Goal: Task Accomplishment & Management: Complete application form

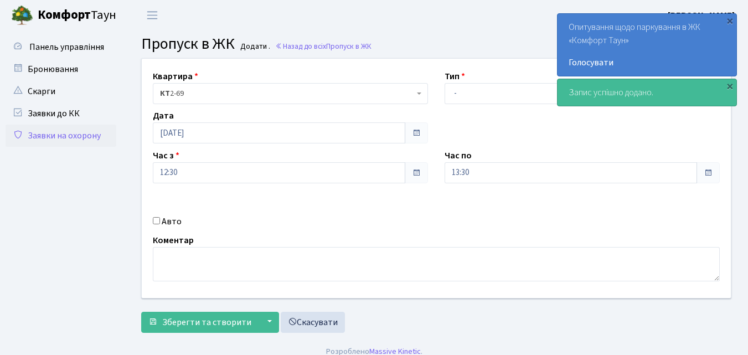
click at [60, 133] on link "Заявки на охорону" at bounding box center [61, 136] width 111 height 22
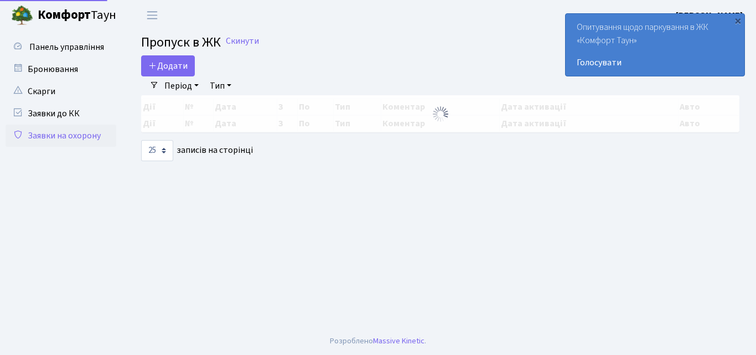
select select "25"
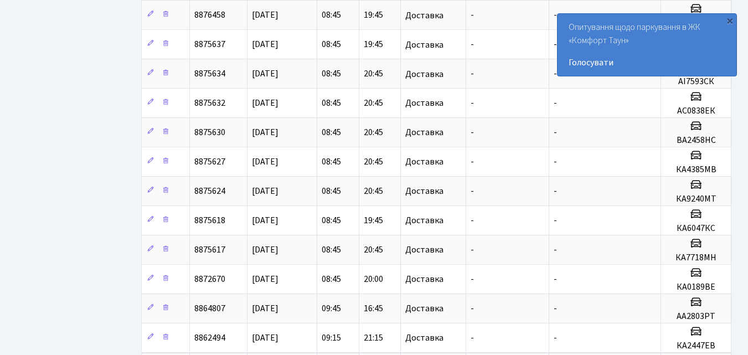
scroll to position [571, 0]
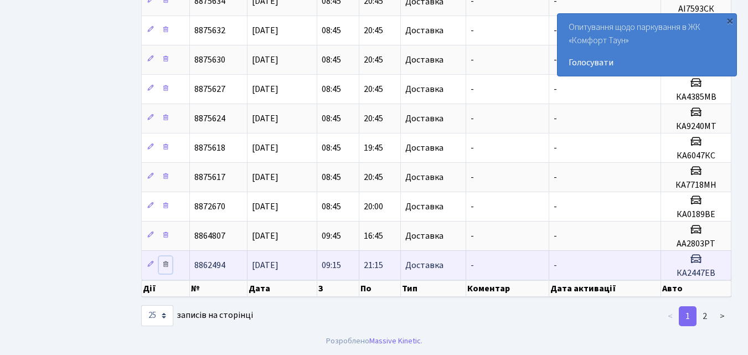
click at [168, 266] on icon at bounding box center [166, 264] width 8 height 8
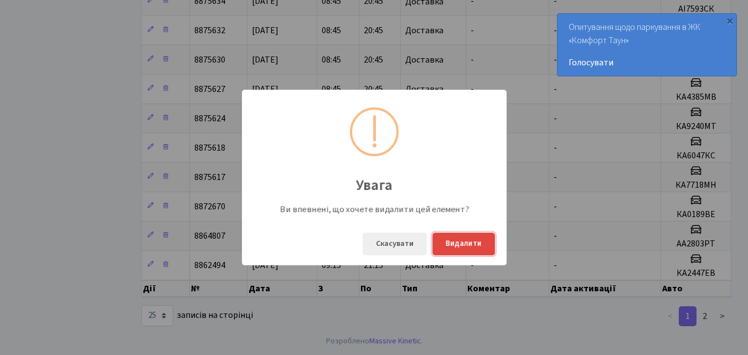
click at [466, 244] on button "Видалити" at bounding box center [463, 243] width 63 height 23
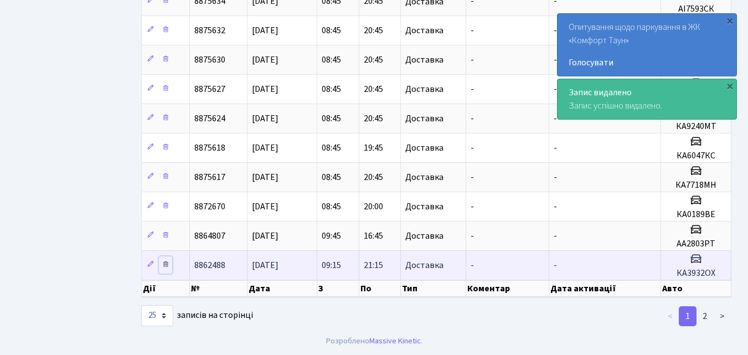
click at [167, 268] on icon at bounding box center [166, 264] width 8 height 8
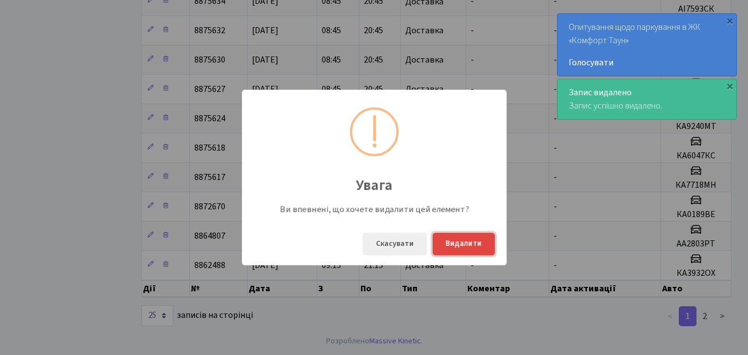
click at [470, 246] on button "Видалити" at bounding box center [463, 243] width 63 height 23
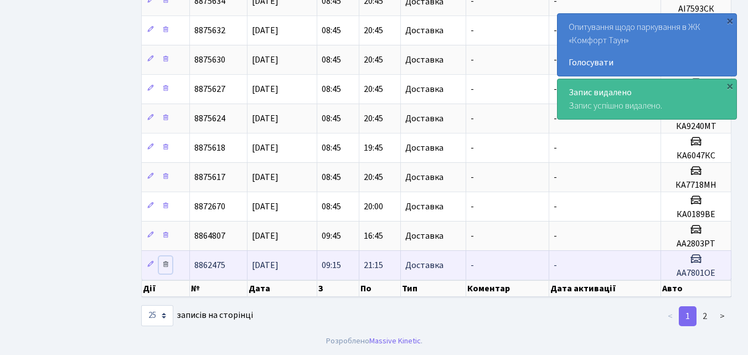
click at [169, 263] on icon at bounding box center [166, 264] width 8 height 8
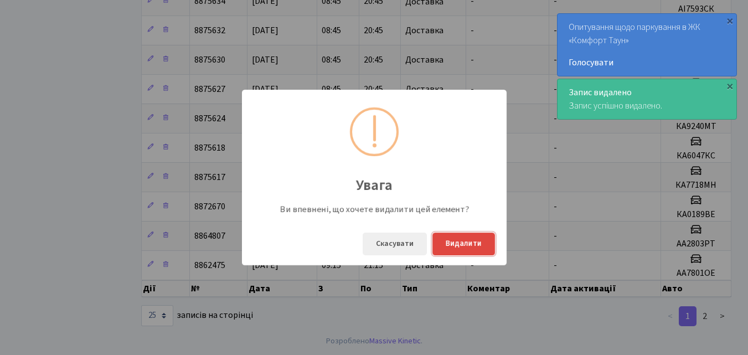
click at [470, 242] on button "Видалити" at bounding box center [463, 243] width 63 height 23
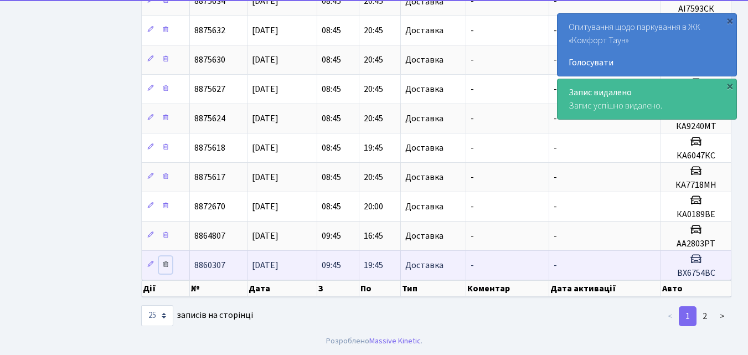
click at [166, 263] on icon at bounding box center [166, 264] width 8 height 8
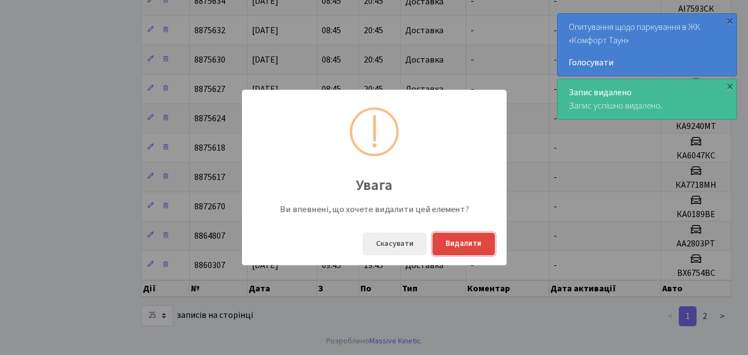
click at [454, 242] on button "Видалити" at bounding box center [463, 243] width 63 height 23
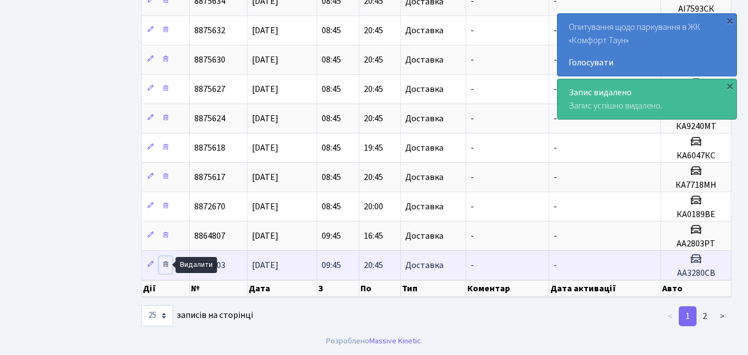
click at [165, 267] on icon at bounding box center [166, 264] width 8 height 8
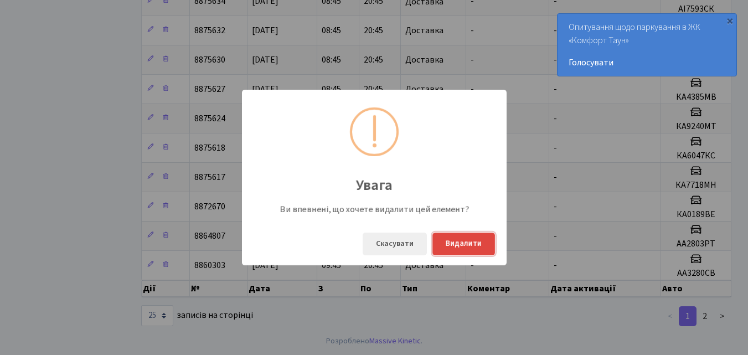
click at [452, 247] on button "Видалити" at bounding box center [463, 243] width 63 height 23
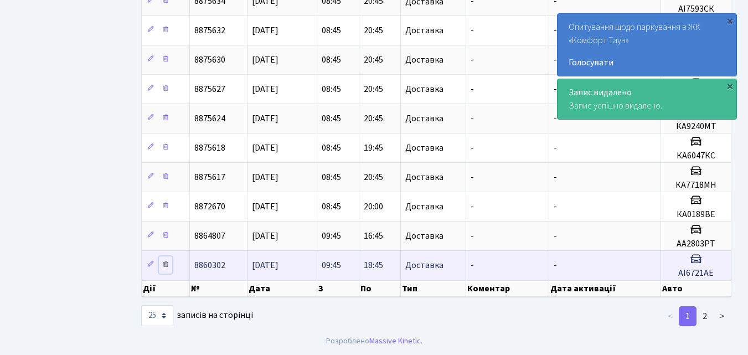
click at [162, 265] on icon at bounding box center [166, 264] width 8 height 8
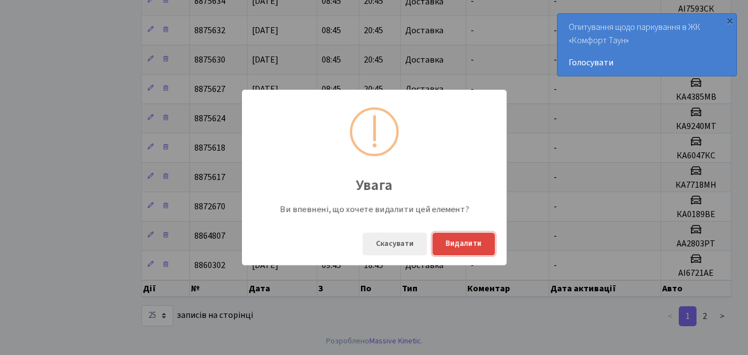
click at [467, 241] on button "Видалити" at bounding box center [463, 243] width 63 height 23
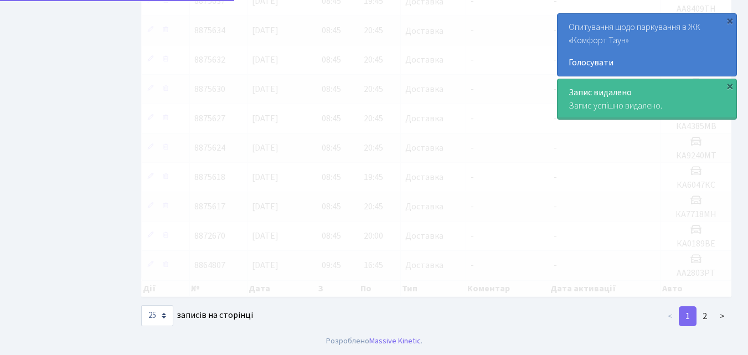
scroll to position [541, 0]
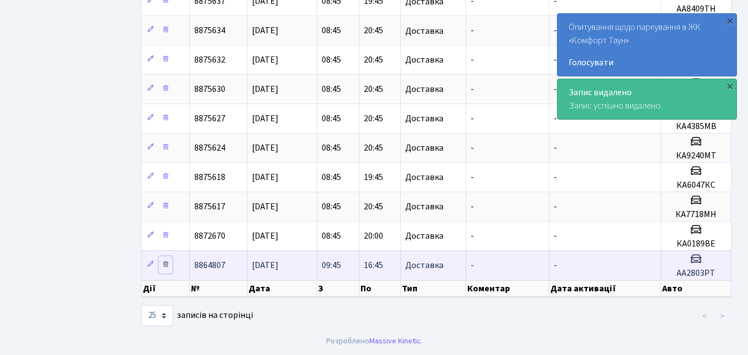
click at [163, 263] on icon at bounding box center [166, 264] width 8 height 8
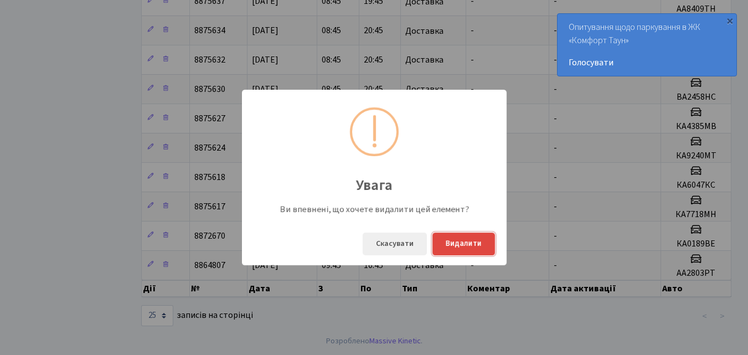
click at [442, 240] on button "Видалити" at bounding box center [463, 243] width 63 height 23
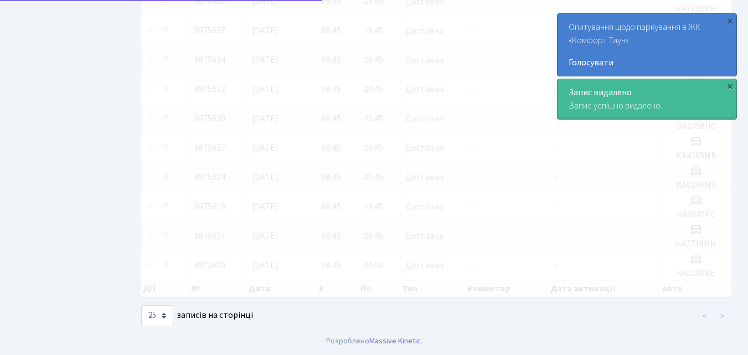
scroll to position [512, 0]
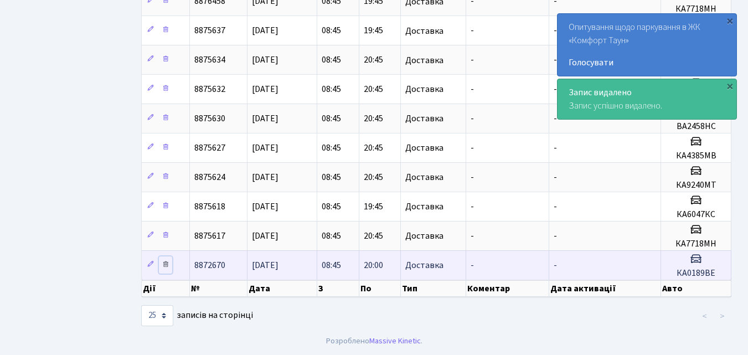
click at [165, 265] on icon at bounding box center [166, 264] width 8 height 8
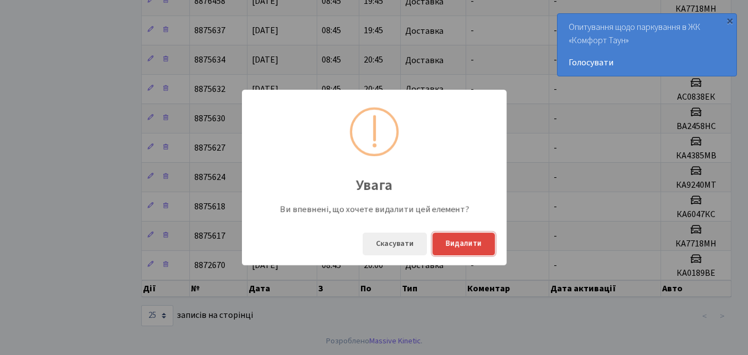
click at [453, 244] on button "Видалити" at bounding box center [463, 243] width 63 height 23
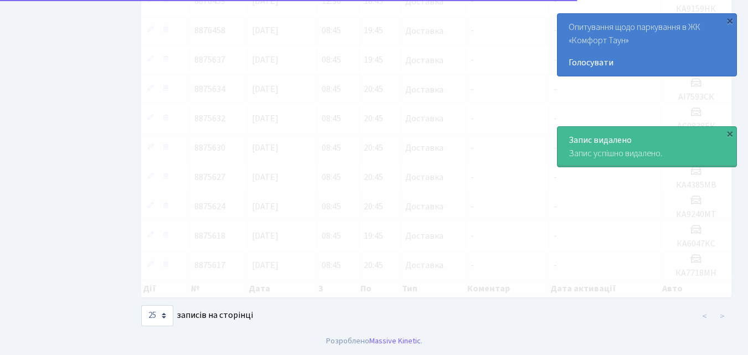
scroll to position [483, 0]
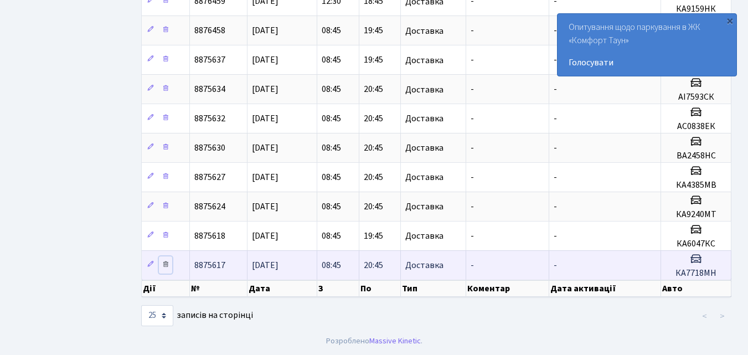
click at [167, 264] on icon at bounding box center [166, 264] width 8 height 8
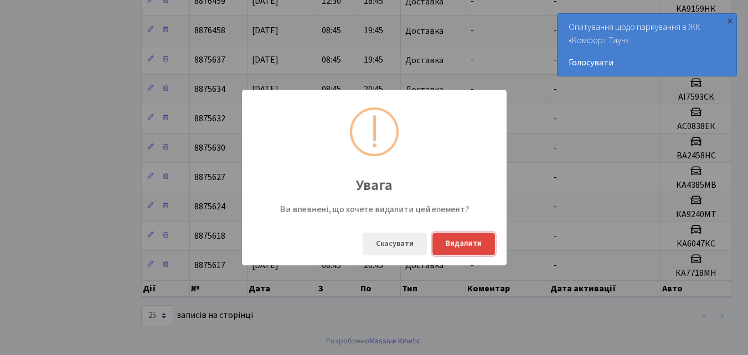
click at [479, 247] on button "Видалити" at bounding box center [463, 243] width 63 height 23
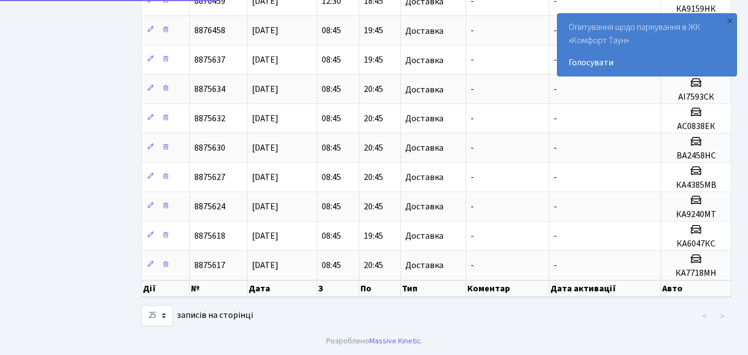
scroll to position [453, 0]
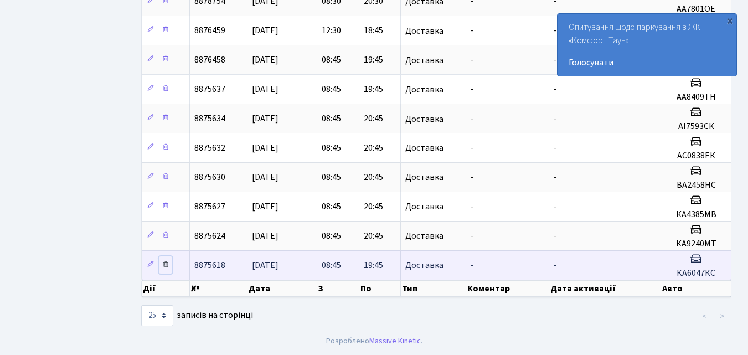
click at [168, 266] on icon at bounding box center [166, 264] width 8 height 8
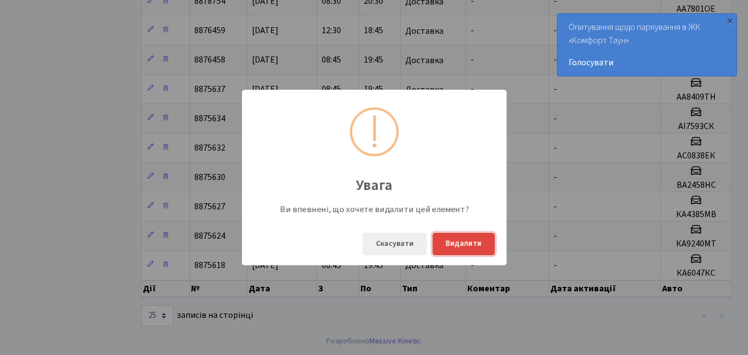
click at [470, 245] on button "Видалити" at bounding box center [463, 243] width 63 height 23
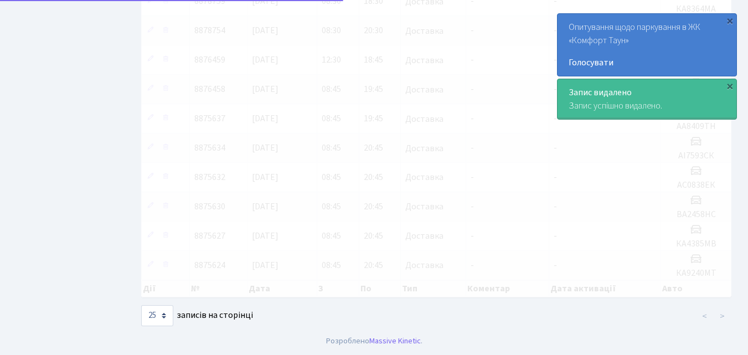
scroll to position [424, 0]
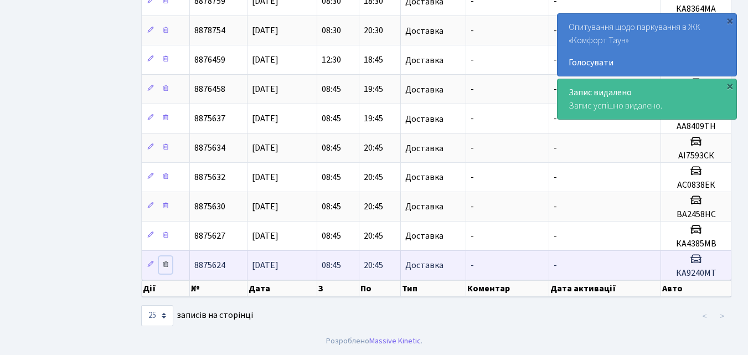
click at [165, 264] on icon at bounding box center [166, 264] width 8 height 8
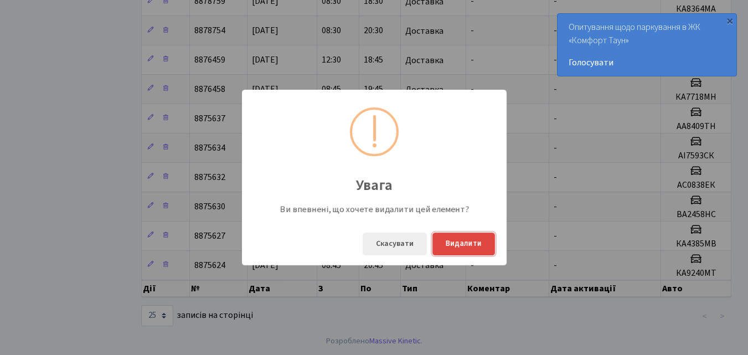
click at [442, 242] on button "Видалити" at bounding box center [463, 243] width 63 height 23
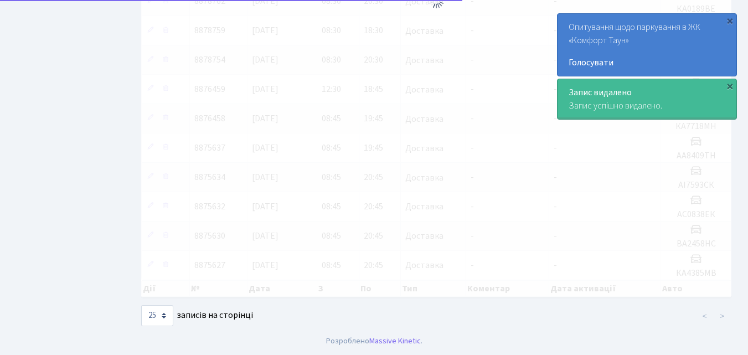
scroll to position [395, 0]
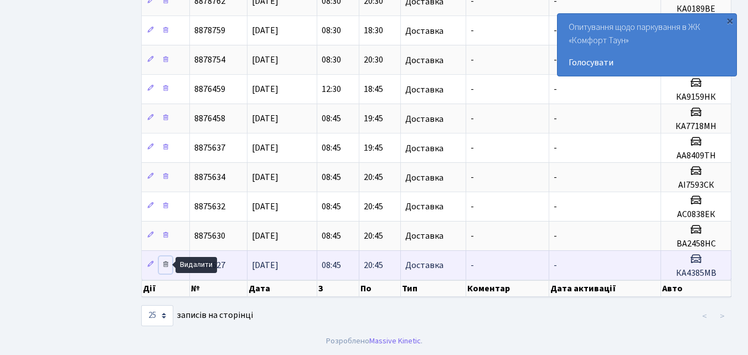
click at [168, 266] on icon at bounding box center [166, 264] width 8 height 8
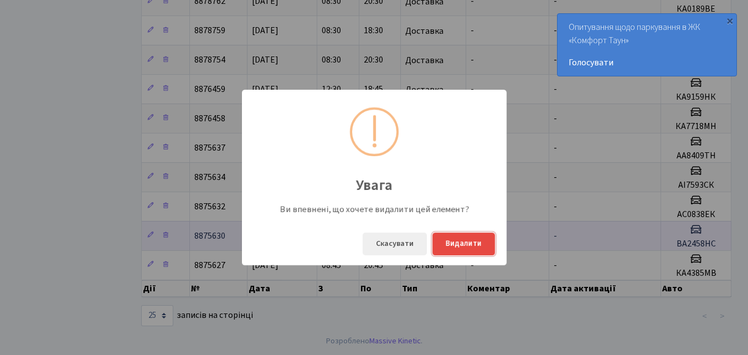
click at [470, 242] on button "Видалити" at bounding box center [463, 243] width 63 height 23
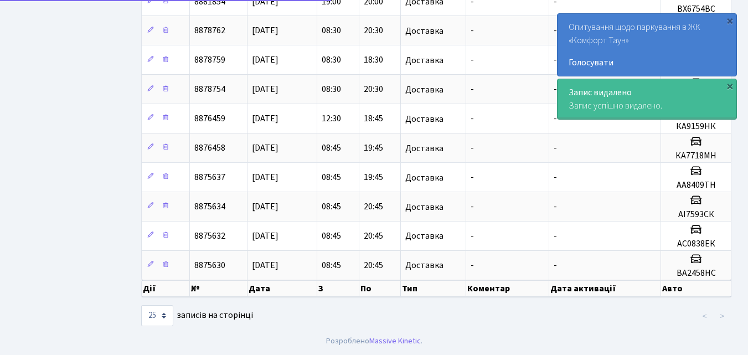
scroll to position [365, 0]
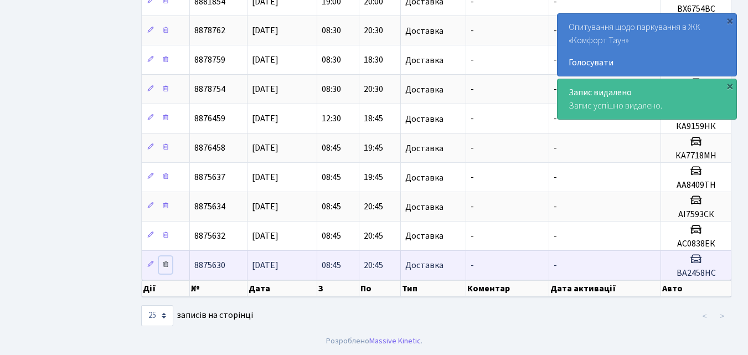
click at [165, 267] on icon at bounding box center [166, 264] width 8 height 8
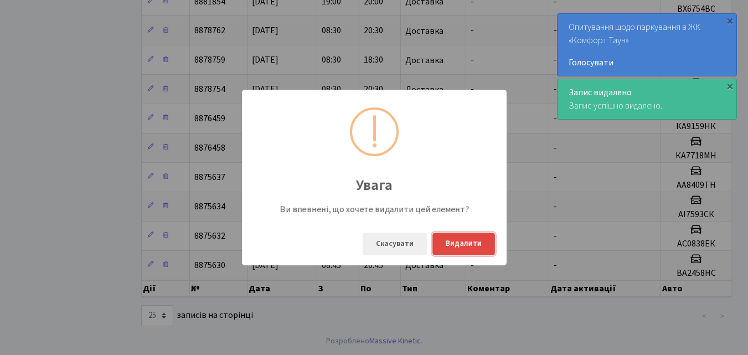
click at [453, 245] on button "Видалити" at bounding box center [463, 243] width 63 height 23
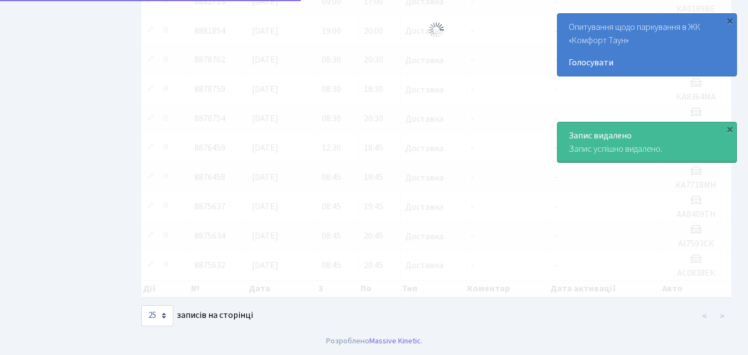
scroll to position [336, 0]
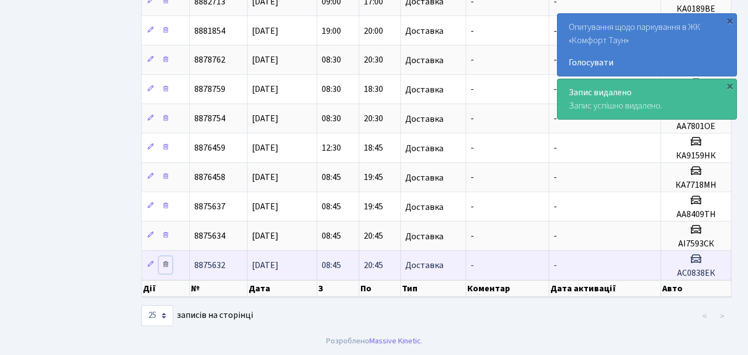
click at [170, 265] on link at bounding box center [165, 264] width 13 height 17
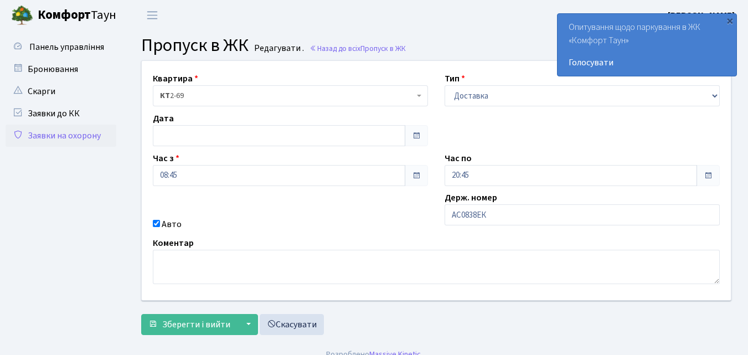
click at [42, 137] on link "Заявки на охорону" at bounding box center [61, 136] width 111 height 22
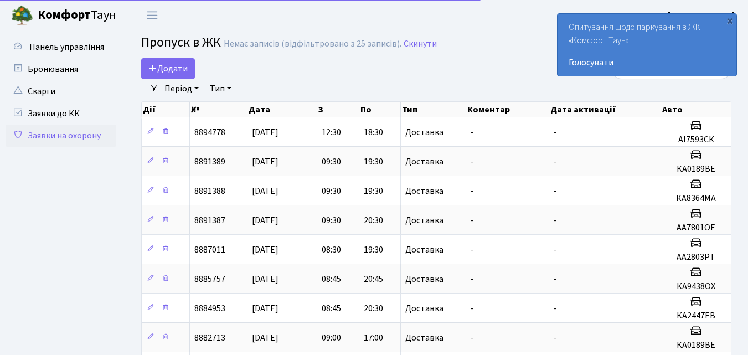
select select "25"
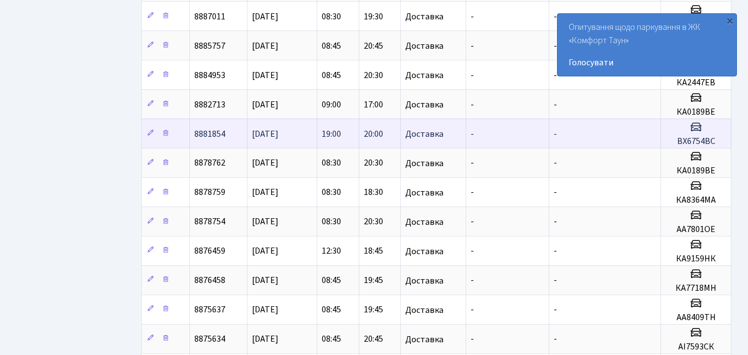
scroll to position [336, 0]
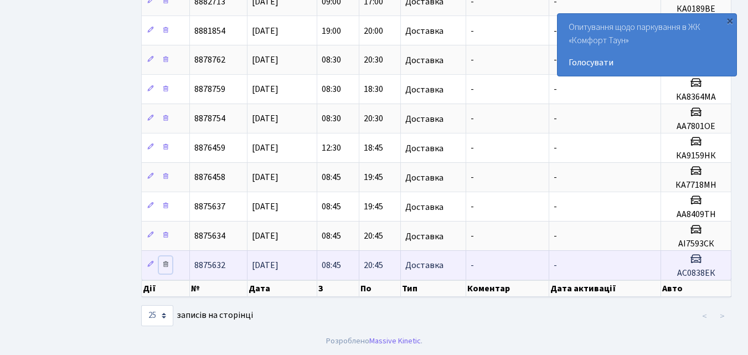
click at [168, 265] on icon at bounding box center [166, 264] width 8 height 8
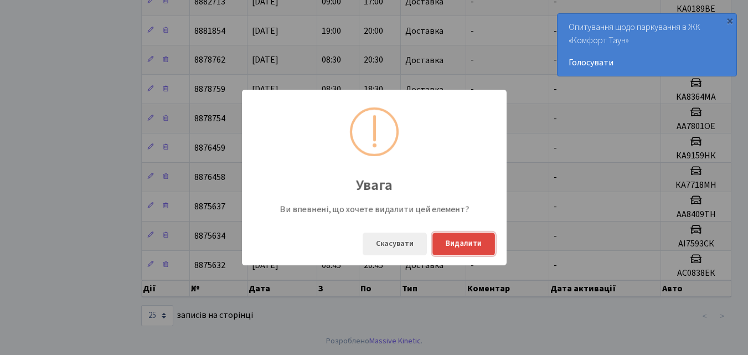
click at [473, 244] on button "Видалити" at bounding box center [463, 243] width 63 height 23
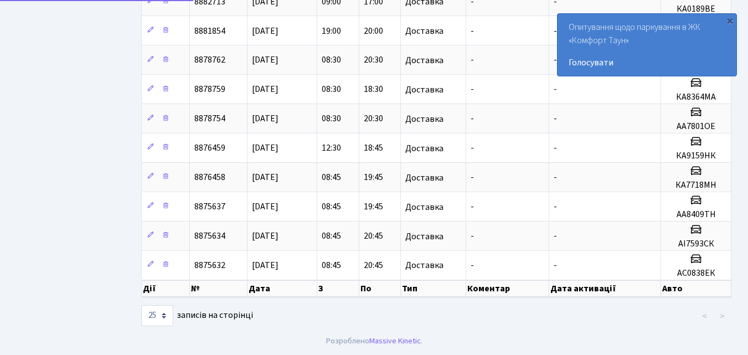
scroll to position [307, 0]
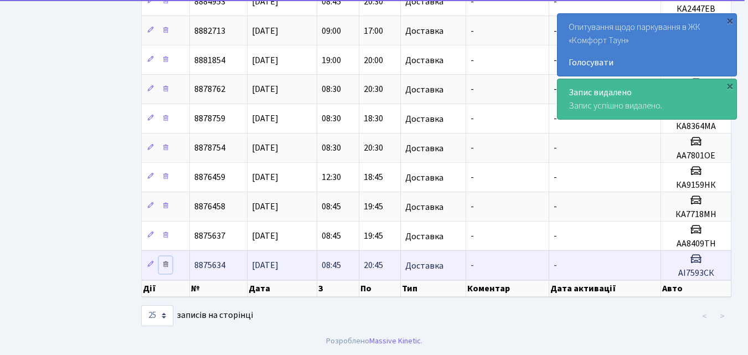
click at [162, 262] on icon at bounding box center [166, 264] width 8 height 8
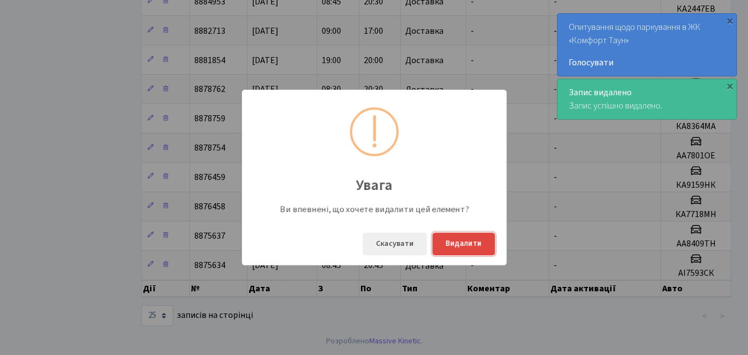
click at [460, 238] on button "Видалити" at bounding box center [463, 243] width 63 height 23
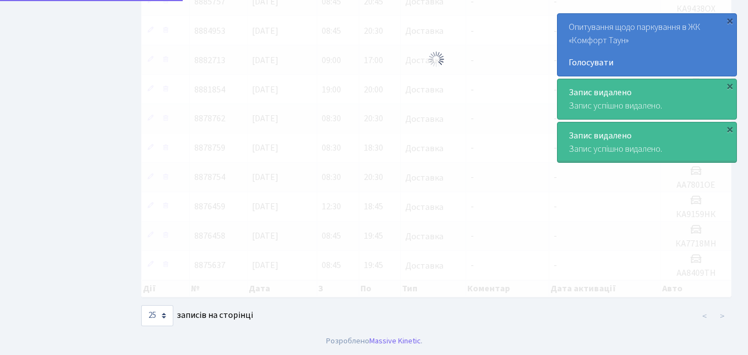
scroll to position [277, 0]
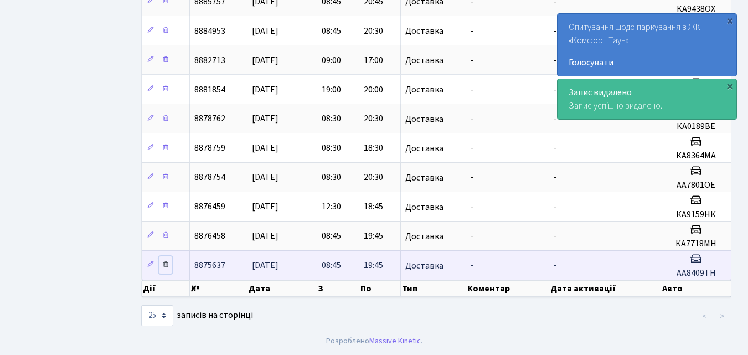
click at [168, 267] on icon at bounding box center [166, 264] width 8 height 8
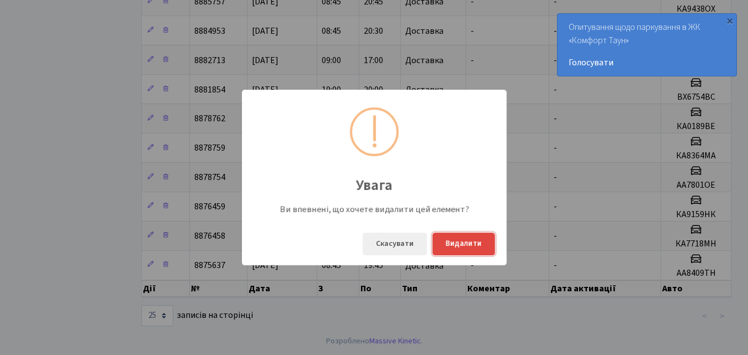
click at [471, 240] on button "Видалити" at bounding box center [463, 243] width 63 height 23
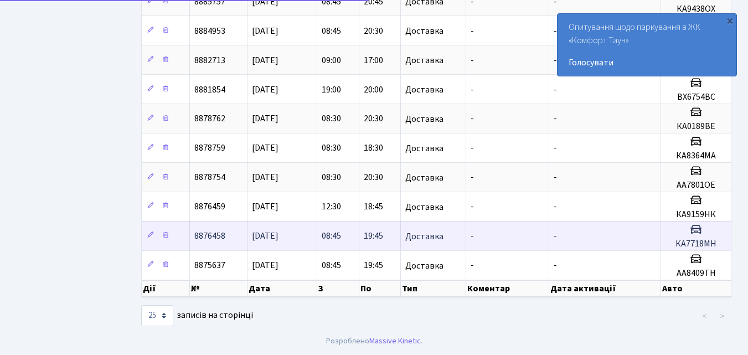
scroll to position [248, 0]
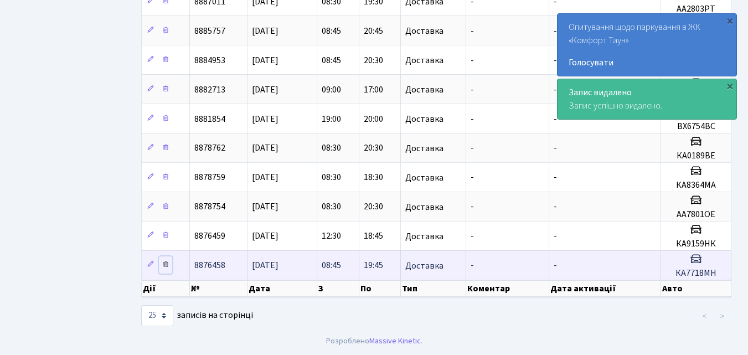
click at [168, 264] on icon at bounding box center [166, 264] width 8 height 8
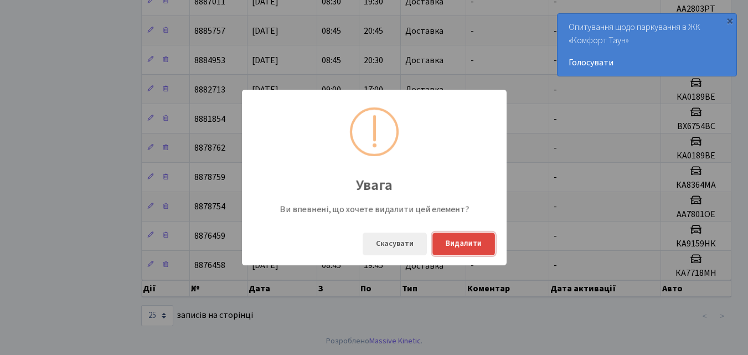
click at [475, 247] on button "Видалити" at bounding box center [463, 243] width 63 height 23
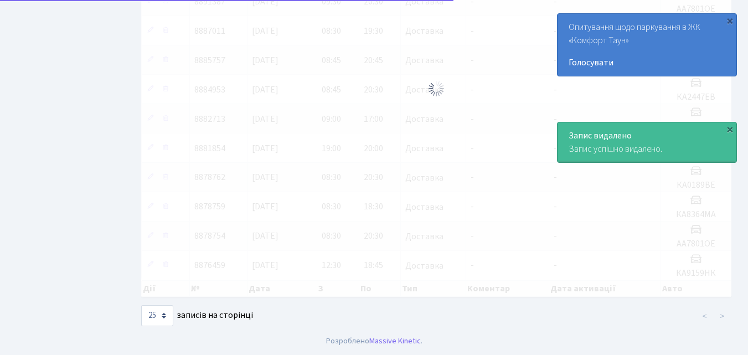
scroll to position [219, 0]
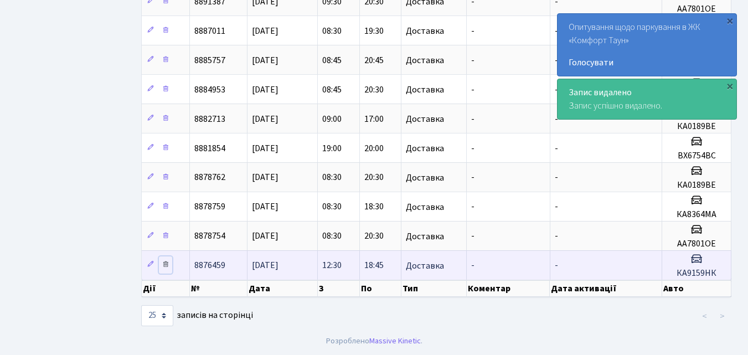
click at [163, 265] on icon at bounding box center [166, 264] width 8 height 8
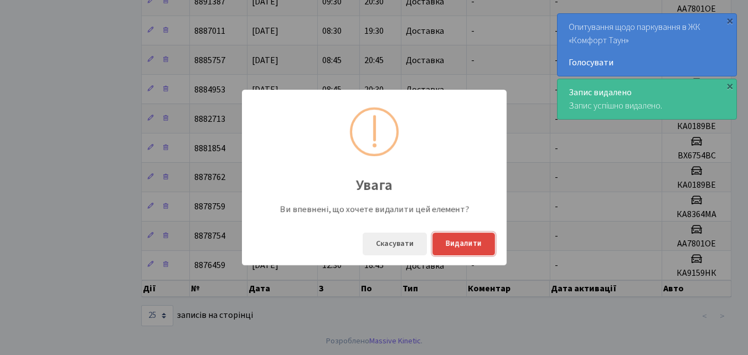
click at [452, 250] on button "Видалити" at bounding box center [463, 243] width 63 height 23
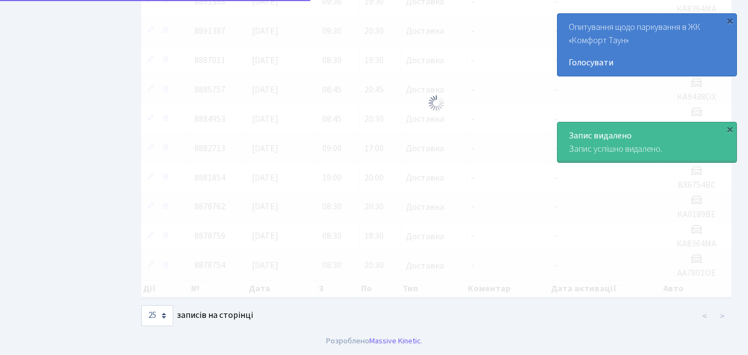
scroll to position [189, 0]
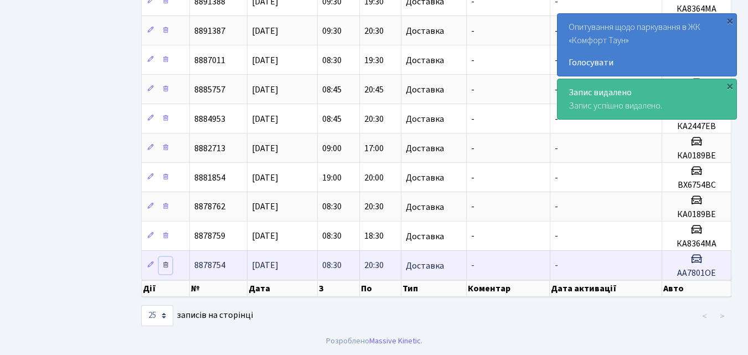
click at [162, 267] on icon at bounding box center [166, 265] width 8 height 8
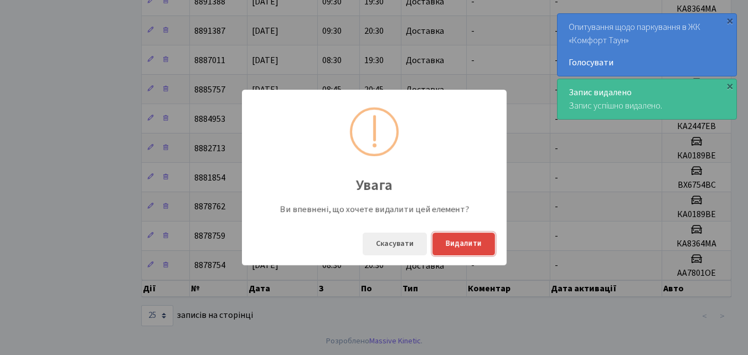
click at [456, 241] on button "Видалити" at bounding box center [463, 243] width 63 height 23
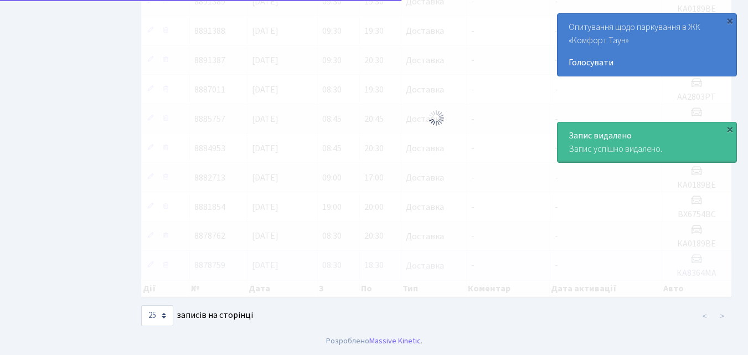
scroll to position [160, 0]
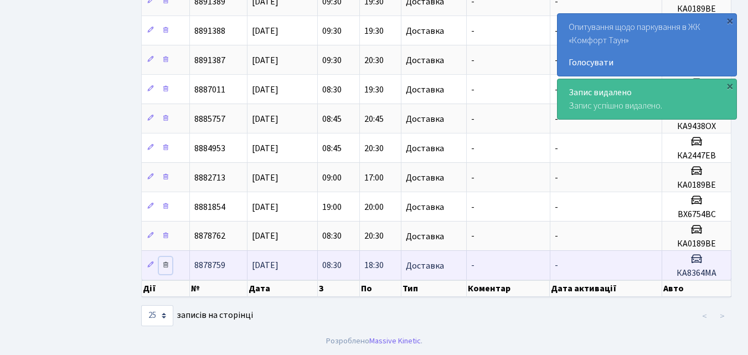
click at [170, 268] on link at bounding box center [165, 265] width 13 height 17
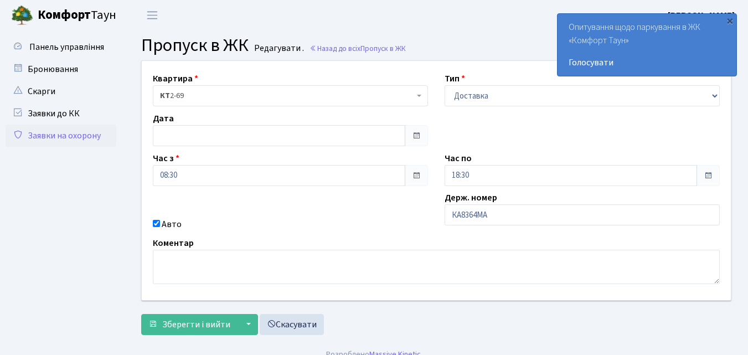
click at [80, 139] on link "Заявки на охорону" at bounding box center [61, 136] width 111 height 22
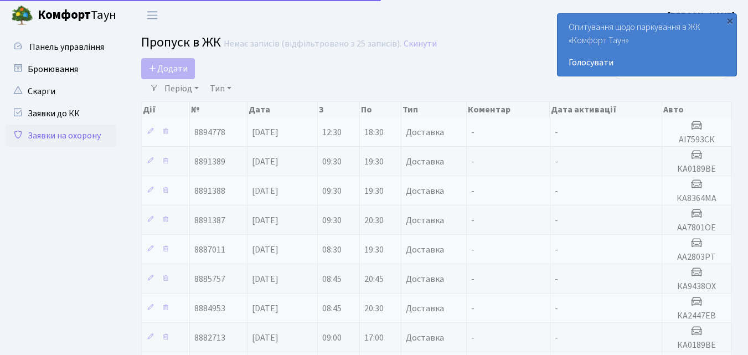
select select "25"
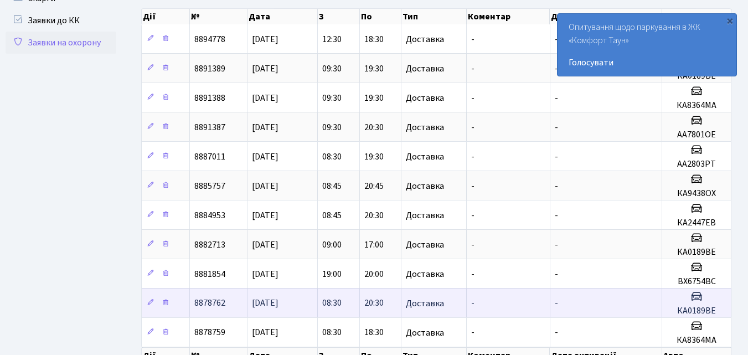
scroll to position [160, 0]
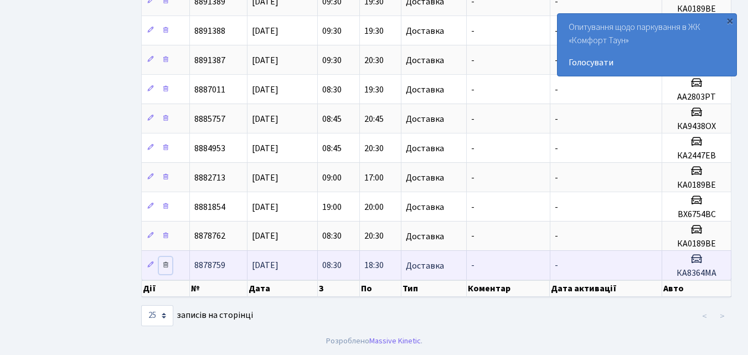
click at [168, 265] on icon at bounding box center [166, 265] width 8 height 8
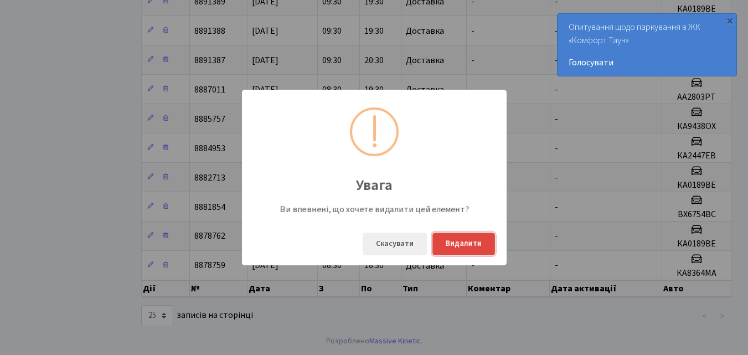
click at [465, 245] on button "Видалити" at bounding box center [463, 243] width 63 height 23
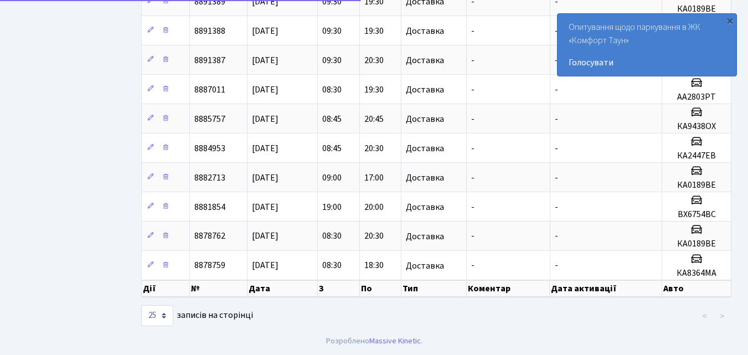
scroll to position [131, 0]
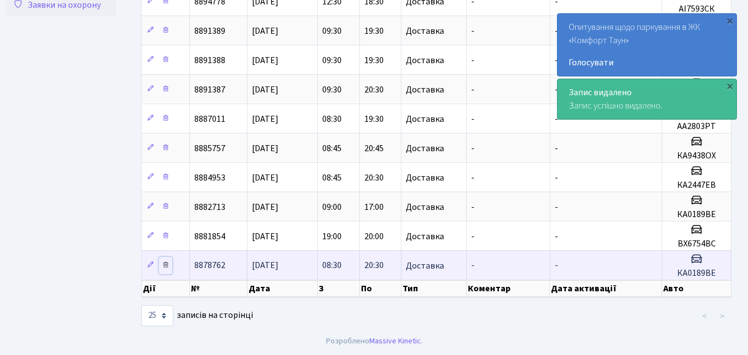
click at [167, 264] on icon at bounding box center [166, 265] width 8 height 8
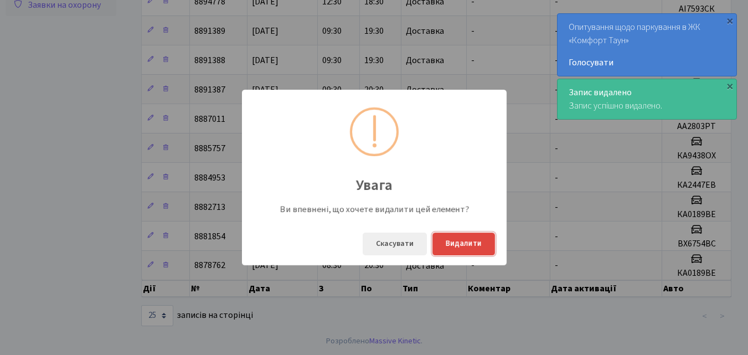
click at [475, 239] on button "Видалити" at bounding box center [463, 243] width 63 height 23
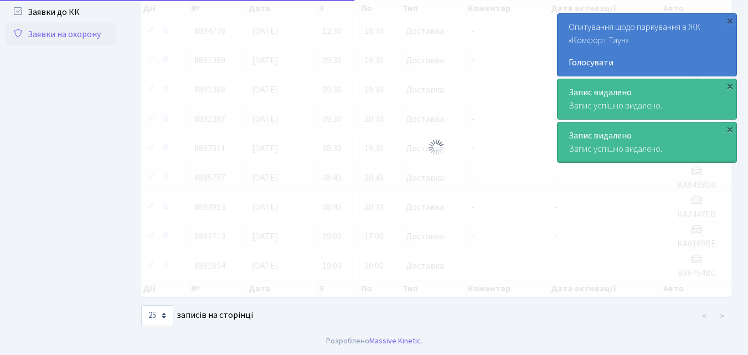
scroll to position [101, 0]
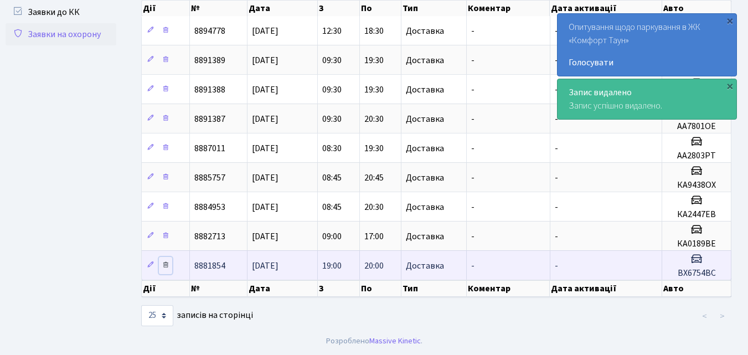
click at [164, 265] on icon at bounding box center [166, 265] width 8 height 8
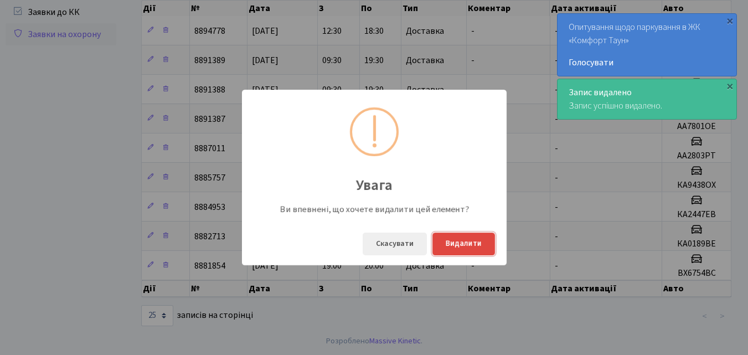
click at [453, 245] on button "Видалити" at bounding box center [463, 243] width 63 height 23
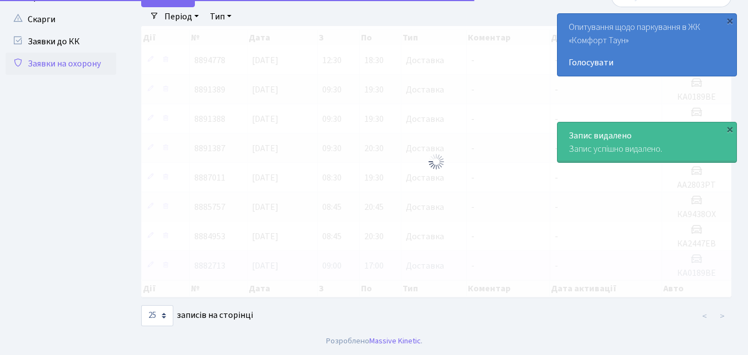
scroll to position [72, 0]
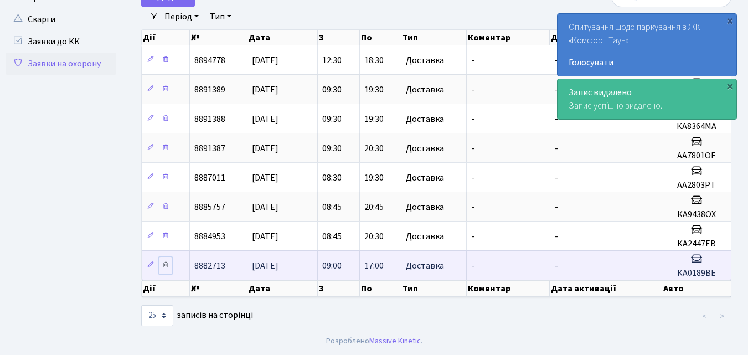
click at [168, 266] on icon at bounding box center [166, 265] width 8 height 8
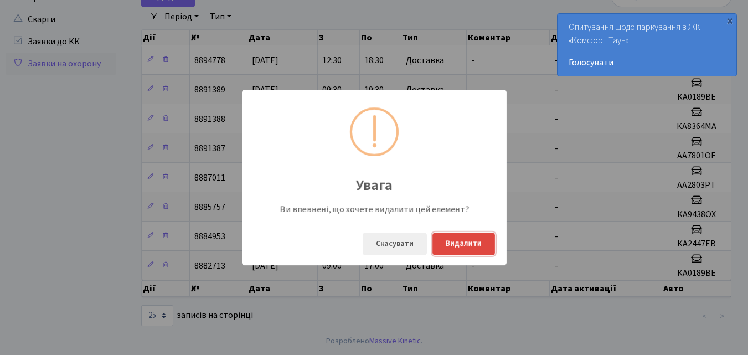
click at [457, 242] on button "Видалити" at bounding box center [463, 243] width 63 height 23
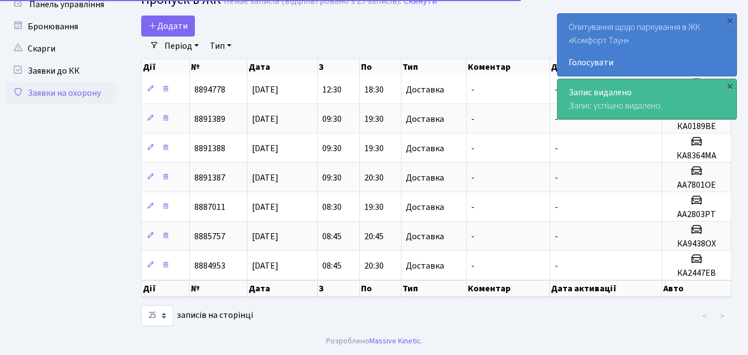
scroll to position [43, 0]
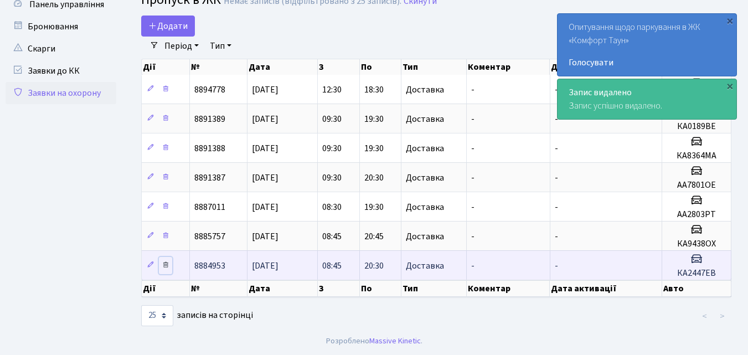
click at [167, 266] on icon at bounding box center [166, 265] width 8 height 8
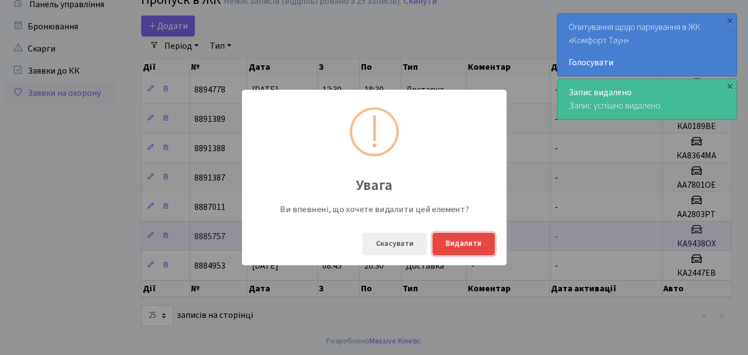
click at [457, 243] on button "Видалити" at bounding box center [463, 243] width 63 height 23
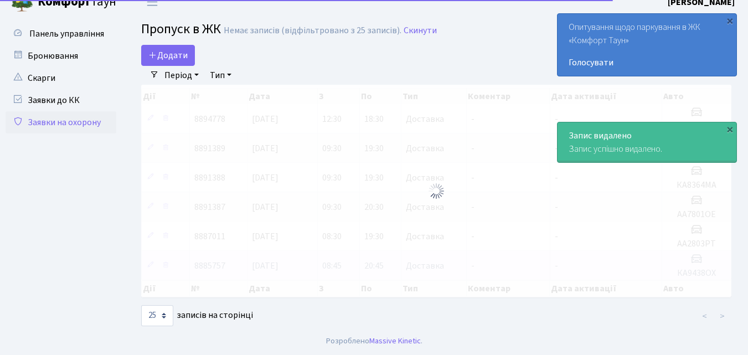
scroll to position [13, 0]
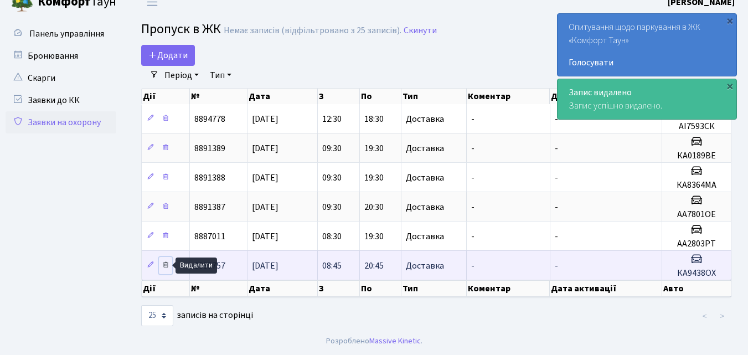
click at [165, 264] on icon at bounding box center [166, 265] width 8 height 8
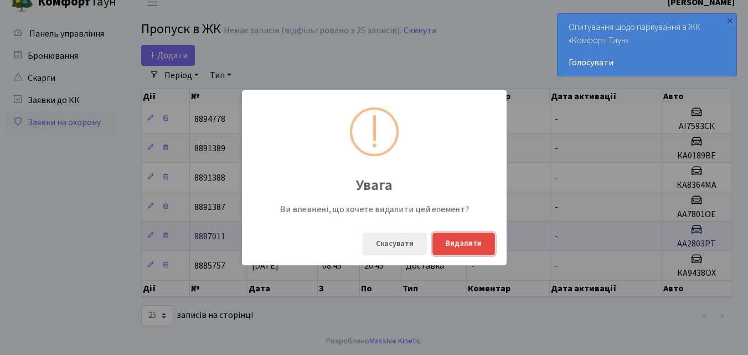
click at [482, 241] on button "Видалити" at bounding box center [463, 243] width 63 height 23
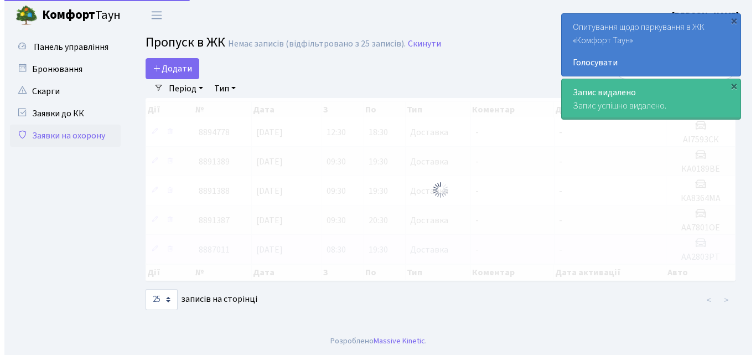
scroll to position [0, 0]
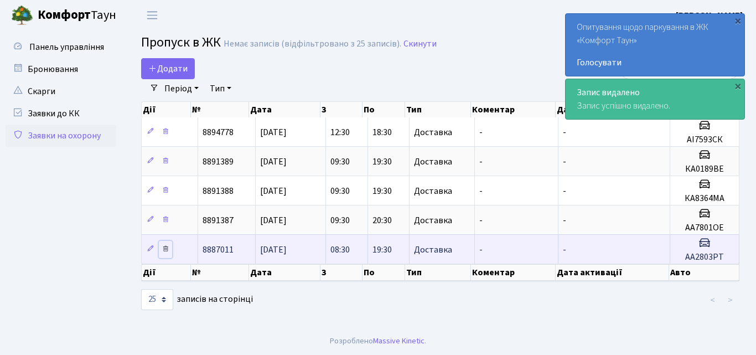
click at [167, 247] on icon at bounding box center [166, 249] width 8 height 8
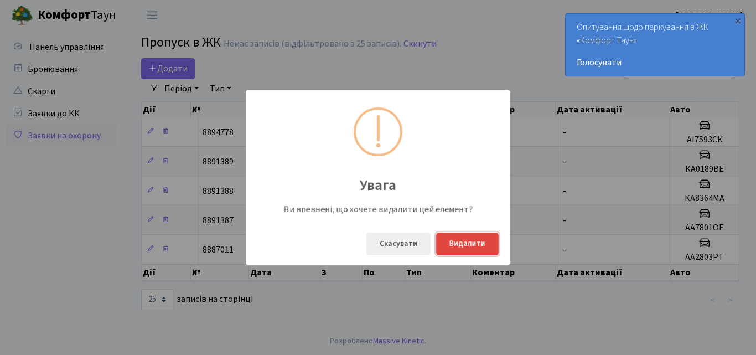
click at [451, 240] on button "Видалити" at bounding box center [467, 243] width 63 height 23
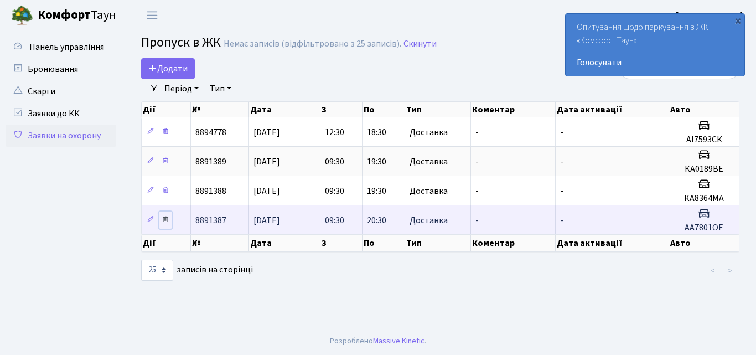
click at [164, 220] on icon at bounding box center [166, 219] width 8 height 8
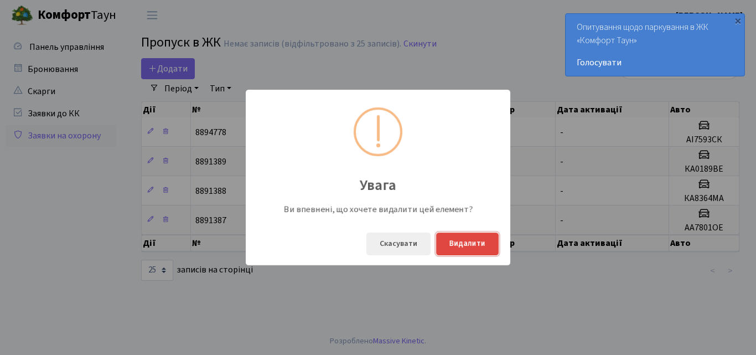
click at [458, 245] on button "Видалити" at bounding box center [467, 243] width 63 height 23
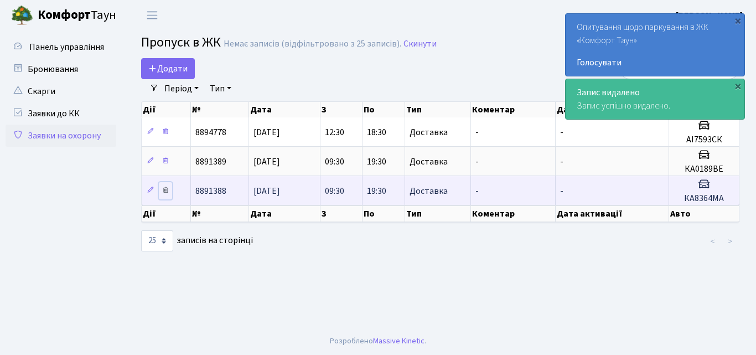
click at [165, 189] on icon at bounding box center [166, 190] width 8 height 8
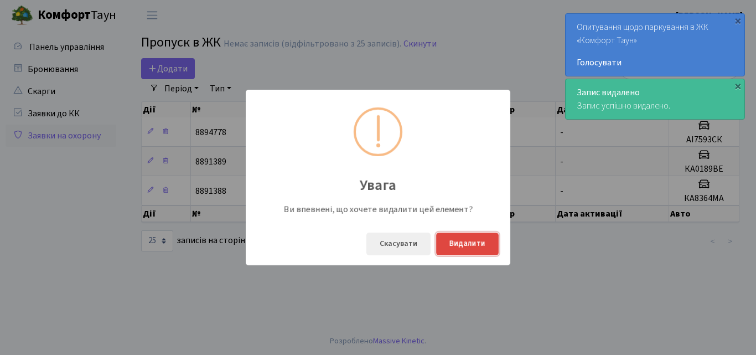
click at [458, 241] on button "Видалити" at bounding box center [467, 243] width 63 height 23
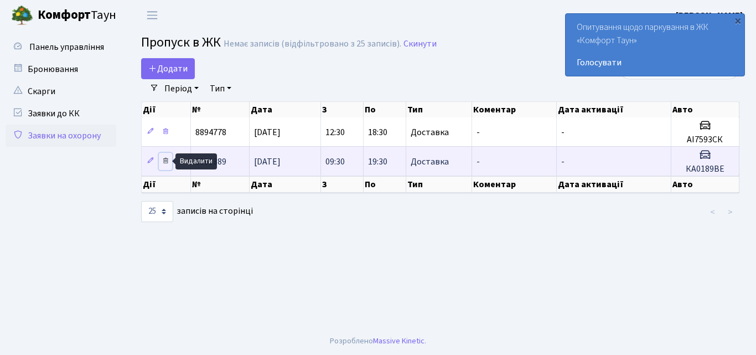
click at [167, 163] on icon at bounding box center [166, 161] width 8 height 8
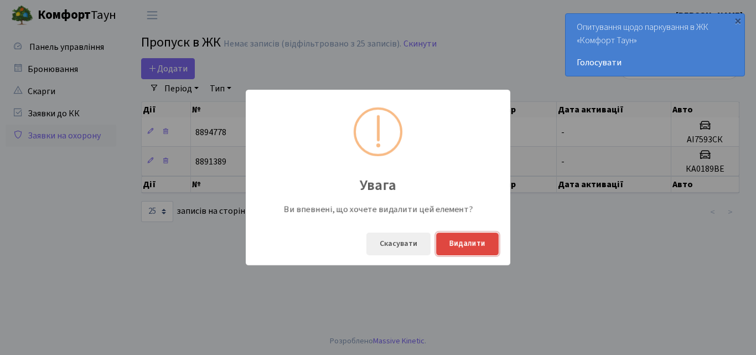
click at [483, 246] on button "Видалити" at bounding box center [467, 243] width 63 height 23
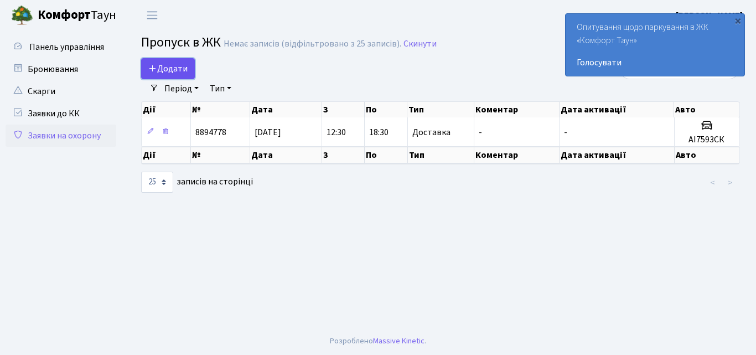
click at [174, 63] on span "Додати" at bounding box center [167, 69] width 39 height 12
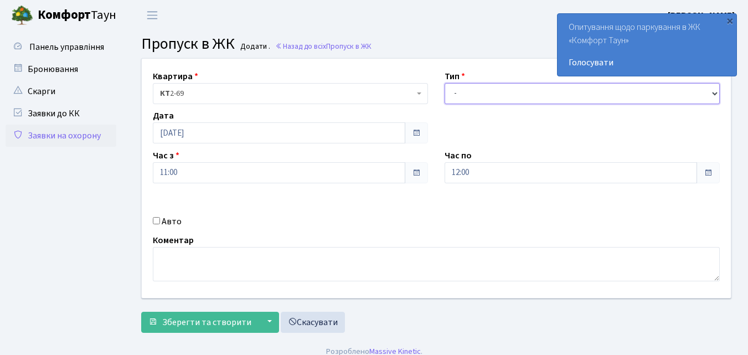
click at [457, 91] on select "- Доставка Таксі Гості Сервіс" at bounding box center [581, 93] width 275 height 21
select select "1"
click at [444, 83] on select "- Доставка Таксі Гості Сервіс" at bounding box center [581, 93] width 275 height 21
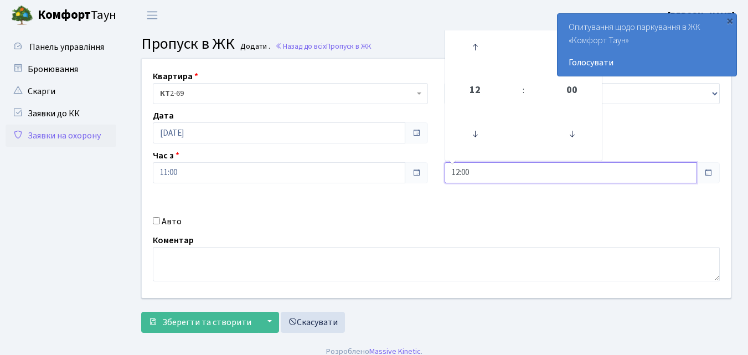
click at [510, 171] on input "12:00" at bounding box center [570, 172] width 252 height 21
click at [473, 51] on icon at bounding box center [475, 47] width 30 height 30
click at [474, 50] on icon at bounding box center [475, 47] width 30 height 30
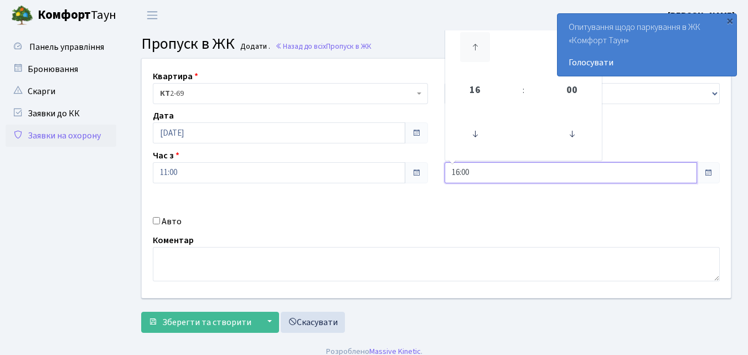
click at [481, 45] on icon at bounding box center [475, 47] width 30 height 30
type input "18:00"
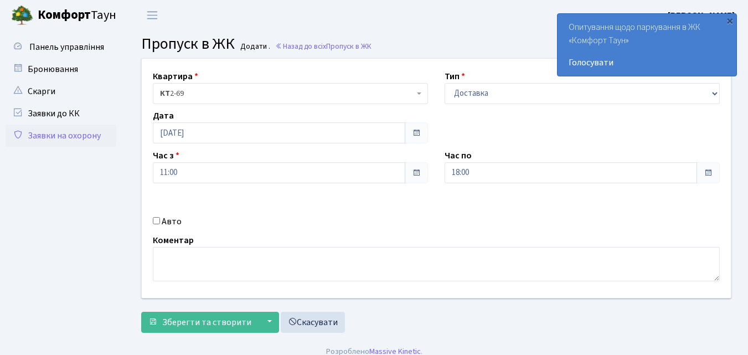
click at [156, 219] on input "Авто" at bounding box center [156, 220] width 7 height 7
checkbox input "true"
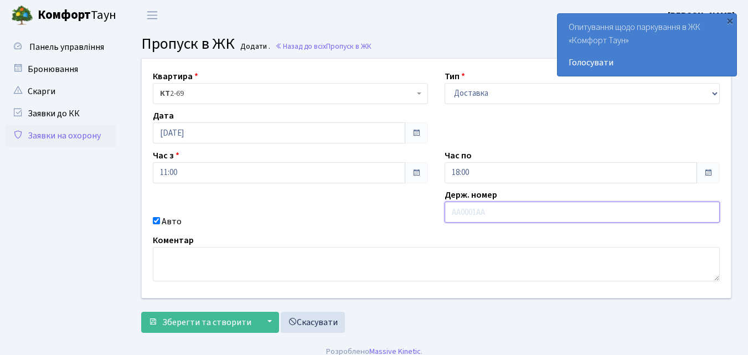
click at [452, 213] on input "text" at bounding box center [581, 211] width 275 height 21
type input "КА9159НК"
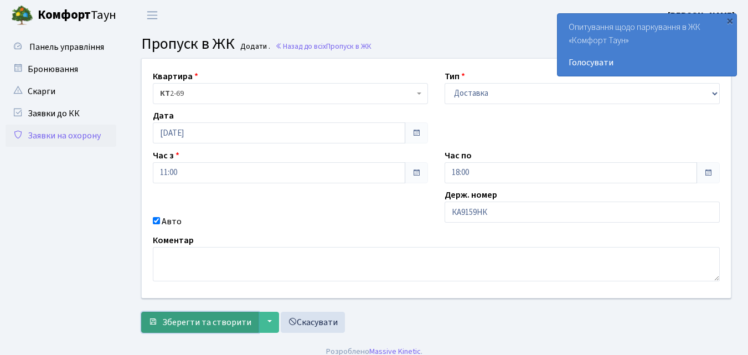
click at [163, 320] on span "Зберегти та створити" at bounding box center [206, 322] width 89 height 12
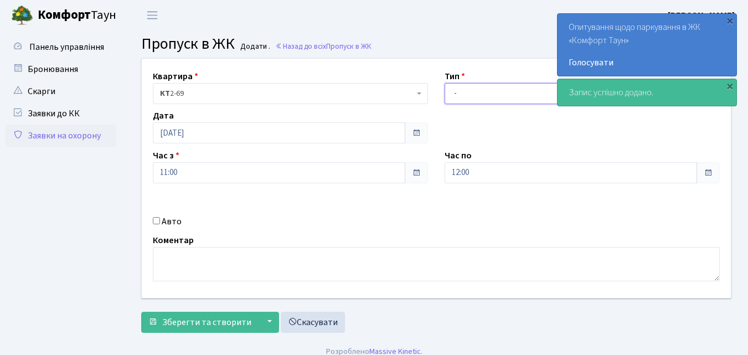
click at [456, 91] on select "- Доставка Таксі Гості Сервіс" at bounding box center [581, 93] width 275 height 21
select select "1"
click at [444, 83] on select "- Доставка Таксі Гості Сервіс" at bounding box center [581, 93] width 275 height 21
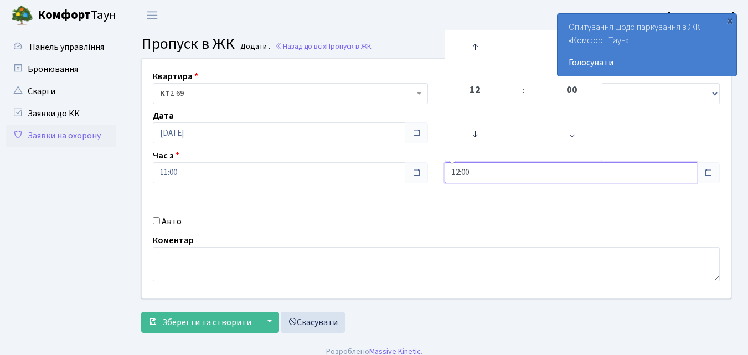
click at [492, 172] on input "12:00" at bounding box center [570, 172] width 252 height 21
click at [475, 44] on icon at bounding box center [475, 47] width 30 height 30
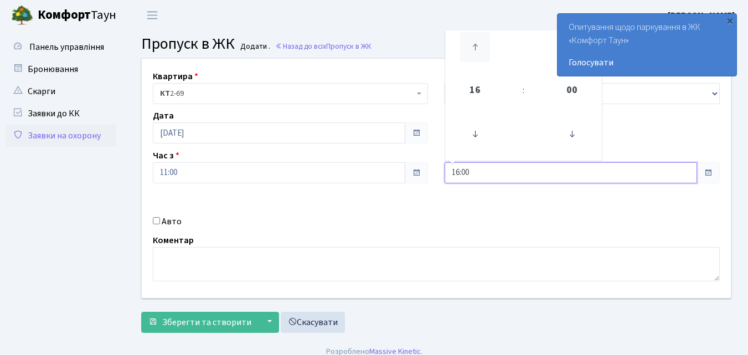
click at [475, 44] on icon at bounding box center [475, 47] width 30 height 30
type input "20:00"
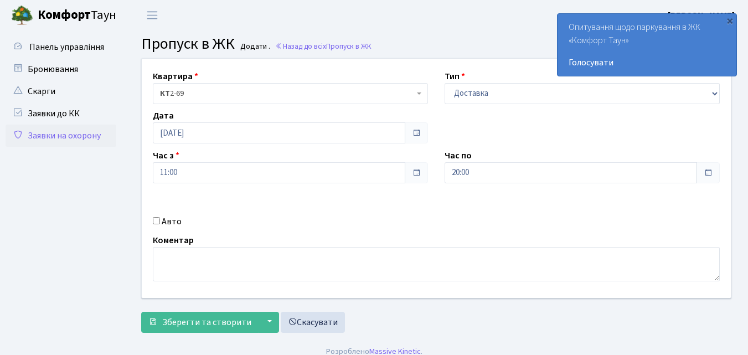
click at [157, 221] on input "Авто" at bounding box center [156, 220] width 7 height 7
checkbox input "true"
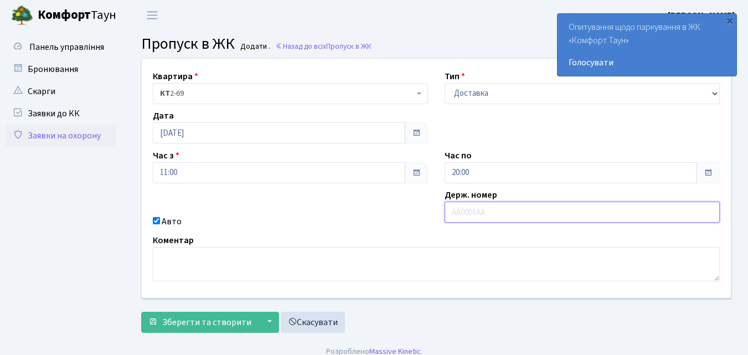
click at [450, 209] on input "text" at bounding box center [581, 211] width 275 height 21
type input "КА2447ЕВ"
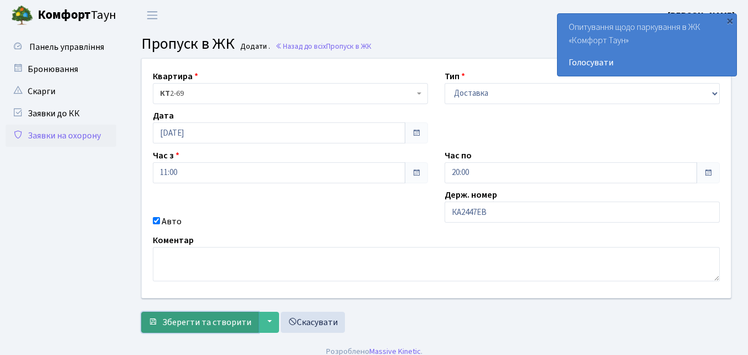
click at [205, 321] on span "Зберегти та створити" at bounding box center [206, 322] width 89 height 12
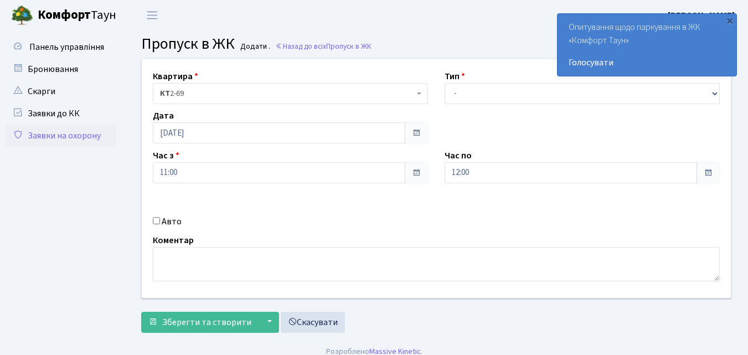
drag, startPoint x: 508, startPoint y: 200, endPoint x: 735, endPoint y: 182, distance: 228.2
click at [607, 190] on div "Квартира <b>КТ</b>&nbsp;&nbsp;&nbsp;&nbsp;2-69 КТ 2-69 Тип - Доставка Таксі Гос…" at bounding box center [435, 178] width 605 height 239
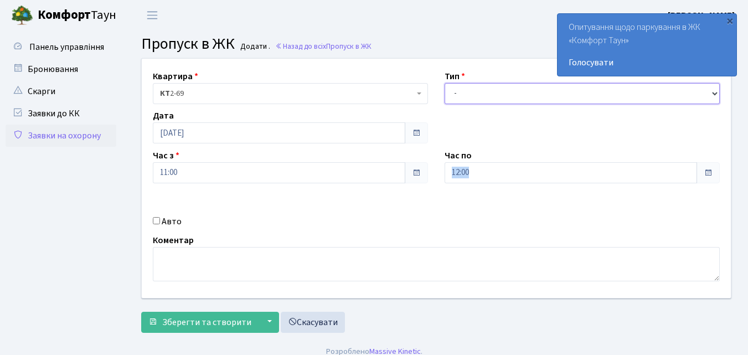
click at [463, 93] on select "- Доставка Таксі Гості Сервіс" at bounding box center [581, 93] width 275 height 21
select select "1"
click at [444, 83] on select "- Доставка Таксі Гості Сервіс" at bounding box center [581, 93] width 275 height 21
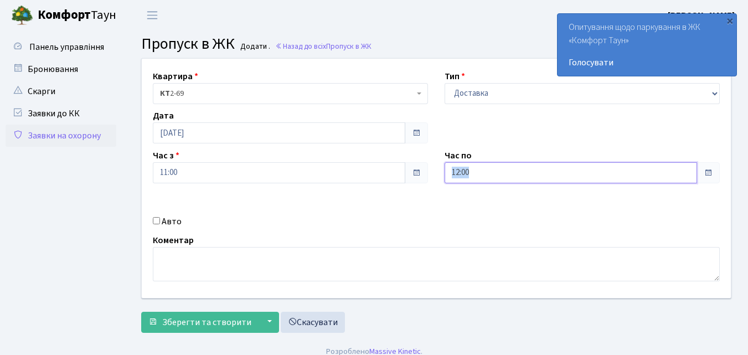
click at [525, 170] on input "12:00" at bounding box center [570, 172] width 252 height 21
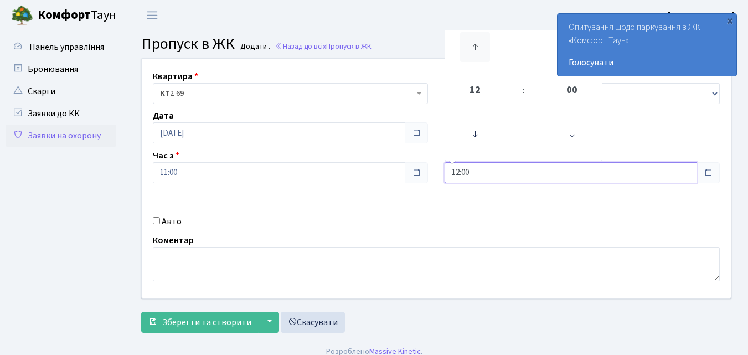
click at [479, 43] on icon at bounding box center [475, 47] width 30 height 30
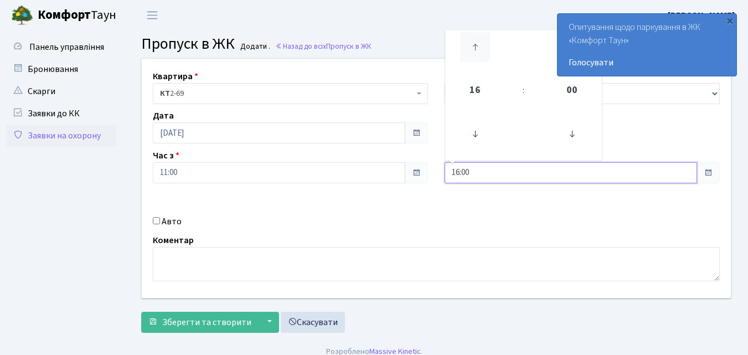
type input "17:00"
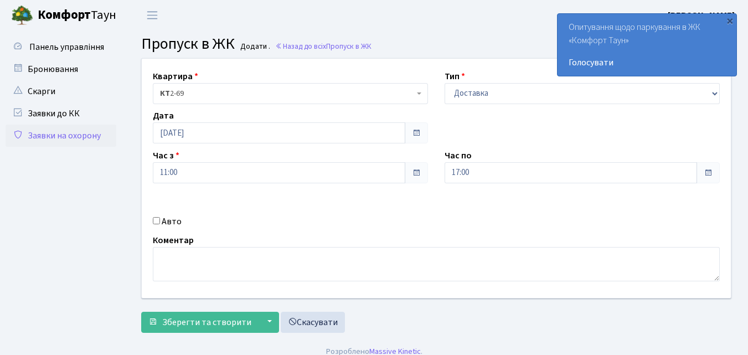
click at [154, 219] on input "Авто" at bounding box center [156, 220] width 7 height 7
checkbox input "true"
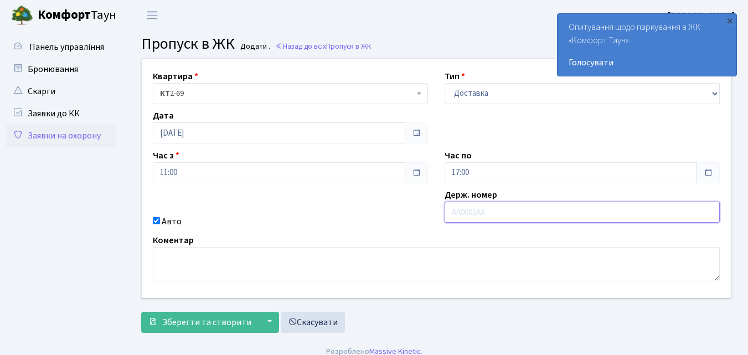
click at [453, 213] on input "text" at bounding box center [581, 211] width 275 height 21
type input "КА0097ЕХ"
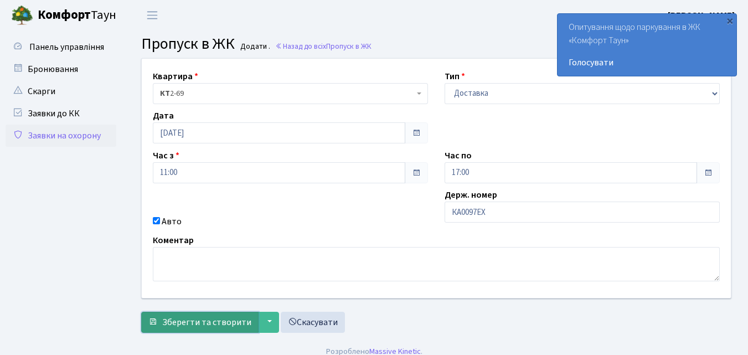
click at [208, 323] on span "Зберегти та створити" at bounding box center [206, 322] width 89 height 12
